Goal: Find specific page/section: Find specific page/section

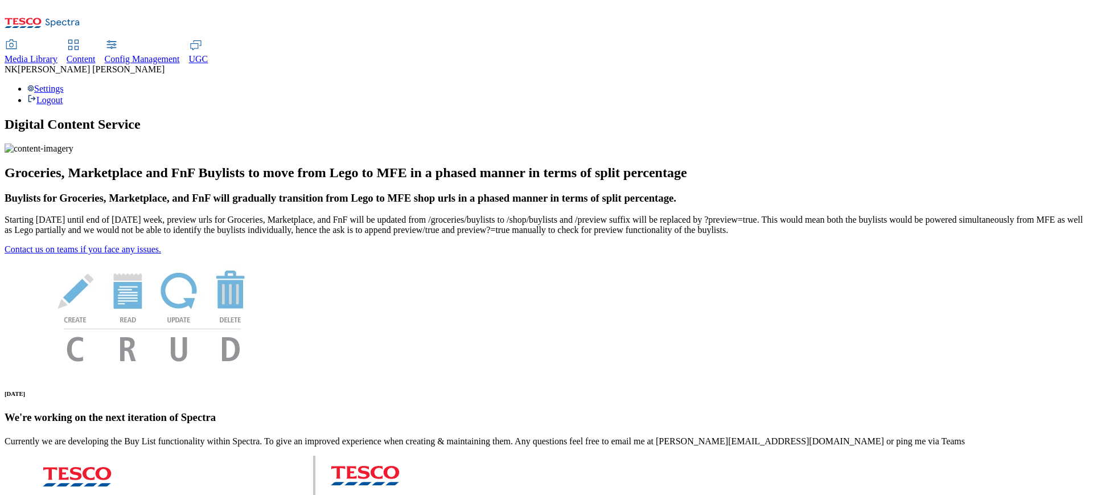
click at [58, 54] on div "Media Library" at bounding box center [31, 59] width 53 height 10
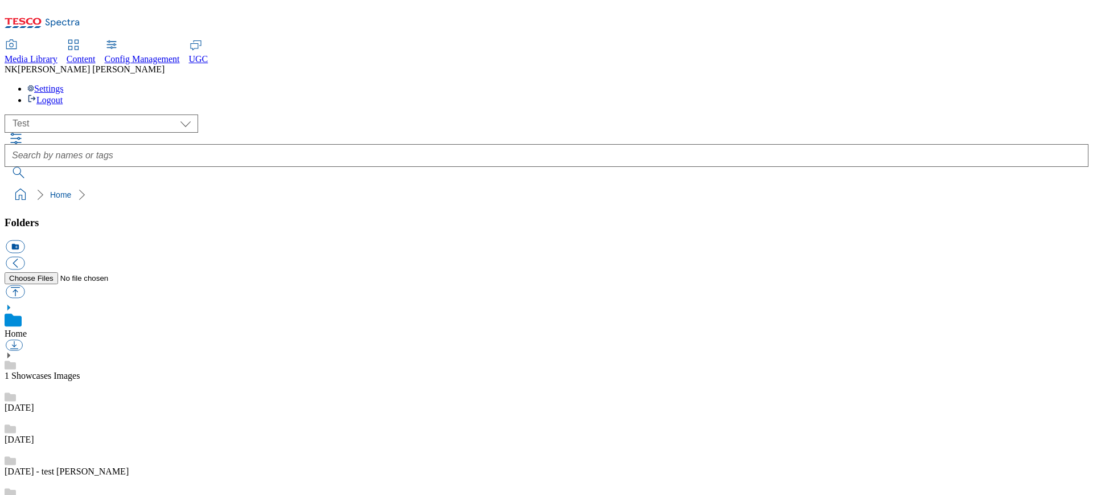
scroll to position [1, 0]
click at [252, 114] on div "( optional ) All all CE Clubcard Boost UK Clubcard Marketing Clubcard ROI clubc…" at bounding box center [547, 123] width 1084 height 18
click at [90, 114] on select "All all CE Clubcard Boost UK Clubcard Marketing Clubcard ROI clubcard-boost-uk …" at bounding box center [102, 123] width 194 height 18
select select "dotcom-sk"
click at [8, 114] on select "All all CE Clubcard Boost UK Clubcard Marketing Clubcard ROI clubcard-boost-uk …" at bounding box center [102, 123] width 194 height 18
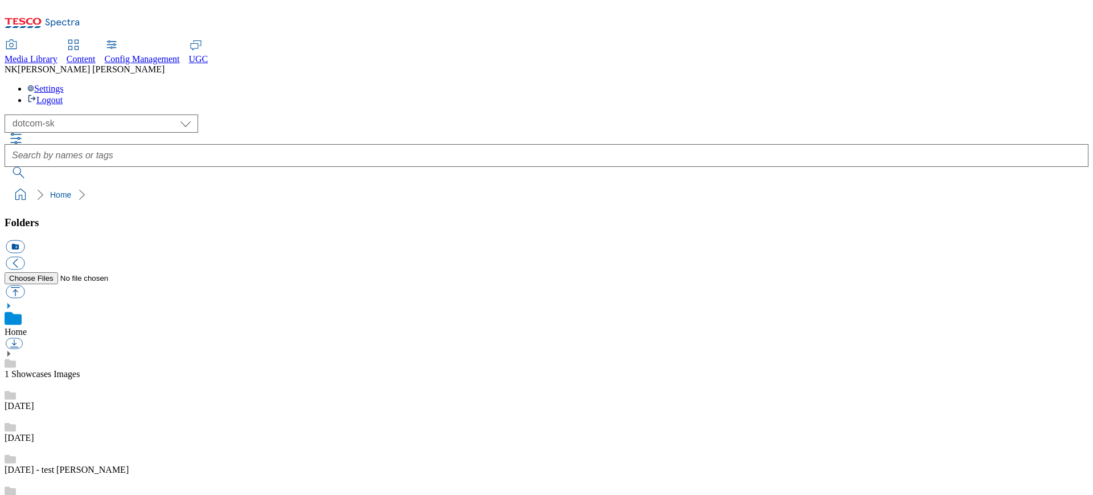
click at [285, 114] on div "( optional ) All all CE Clubcard Boost UK Clubcard Marketing Clubcard ROI clubc…" at bounding box center [547, 123] width 1084 height 18
click at [97, 114] on select "All all CE Clubcard Boost UK Clubcard Marketing Clubcard ROI clubcard-boost-uk …" at bounding box center [102, 123] width 194 height 18
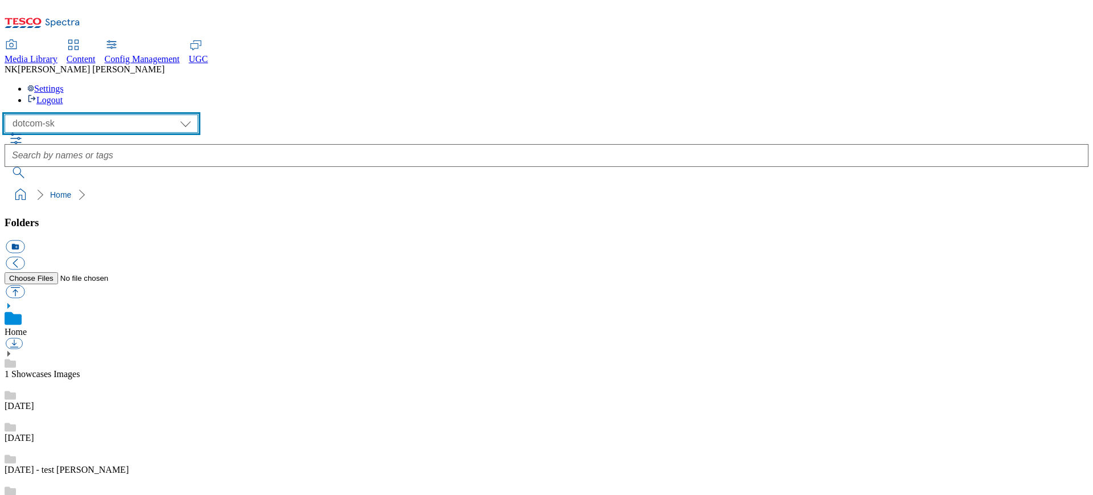
click at [8, 114] on select "All all CE Clubcard Boost UK Clubcard Marketing Clubcard ROI clubcard-boost-uk …" at bounding box center [102, 123] width 194 height 18
click at [96, 114] on select "All all CE Clubcard Boost UK Clubcard Marketing Clubcard ROI clubcard-boost-uk …" at bounding box center [102, 123] width 194 height 18
select select "flare-ghs-roi"
click at [8, 114] on select "All all CE Clubcard Boost UK Clubcard Marketing Clubcard ROI clubcard-boost-uk …" at bounding box center [102, 123] width 194 height 18
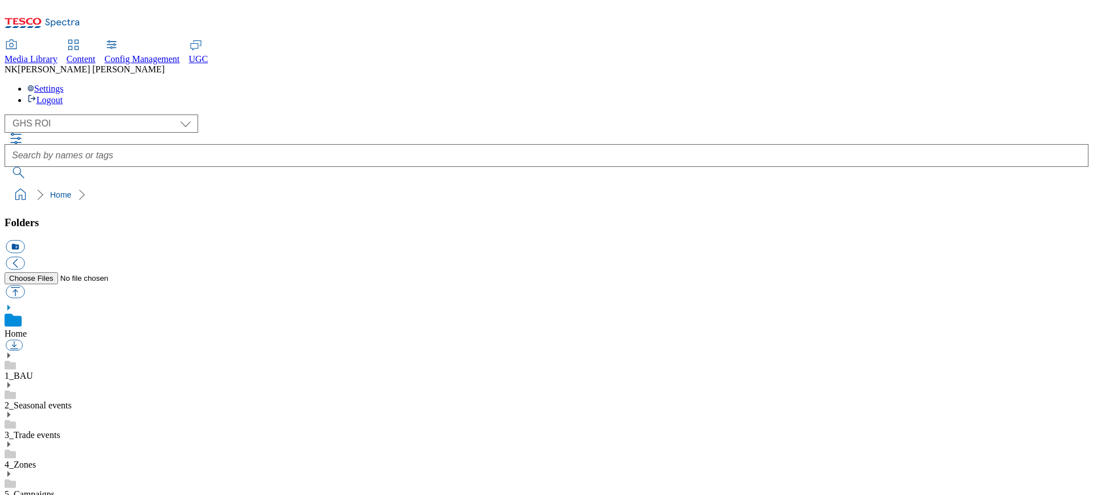
click at [275, 114] on div "( optional ) All all CE Clubcard Boost UK Clubcard Marketing Clubcard ROI clubc…" at bounding box center [547, 159] width 1084 height 91
click at [371, 184] on ol "Home" at bounding box center [550, 195] width 1078 height 22
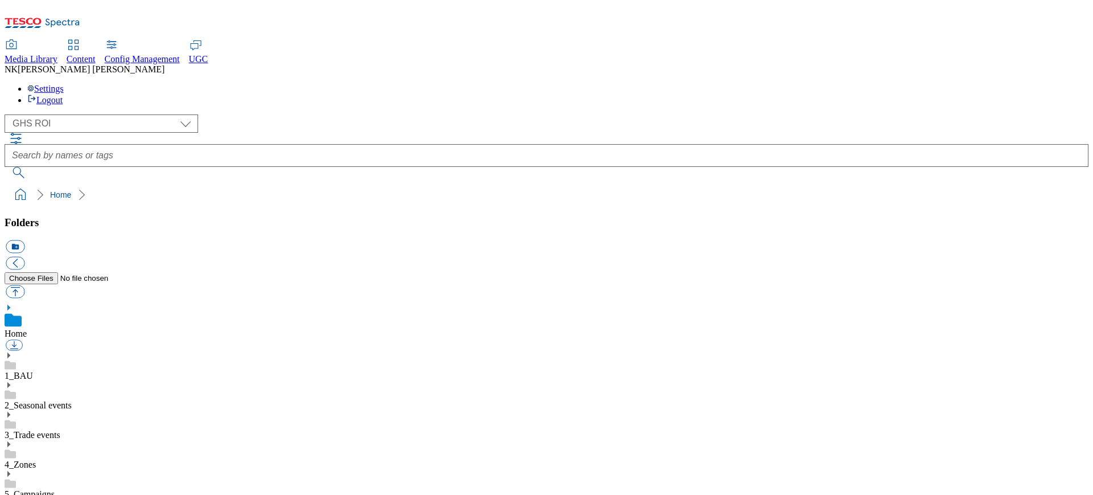
scroll to position [0, 0]
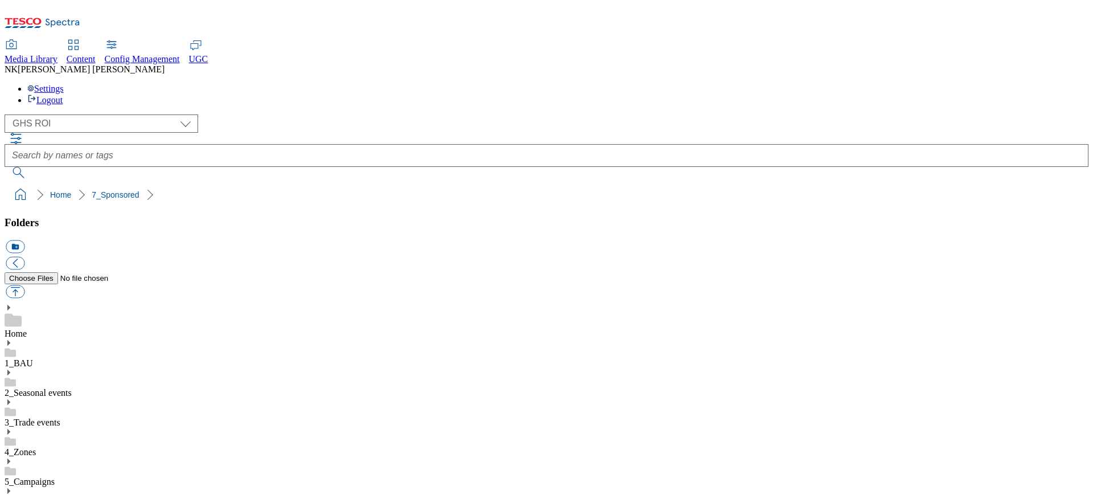
click at [225, 114] on div "( optional ) All all CE Clubcard Boost UK Clubcard Marketing Clubcard ROI clubc…" at bounding box center [547, 123] width 1084 height 18
